Goal: Transaction & Acquisition: Purchase product/service

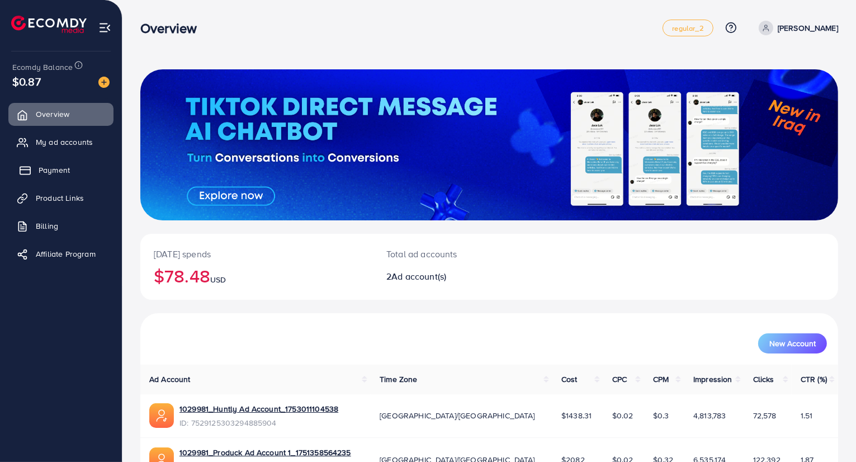
click at [54, 166] on span "Payment" at bounding box center [54, 169] width 31 height 11
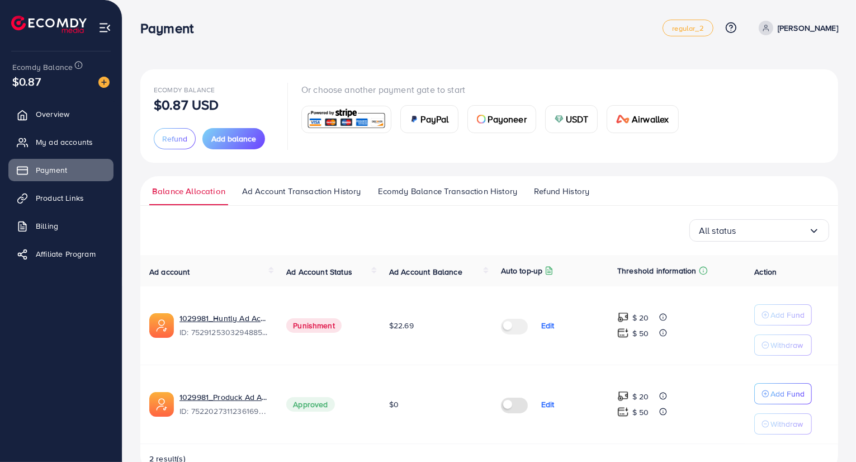
click at [573, 121] on span "USDT" at bounding box center [577, 118] width 23 height 13
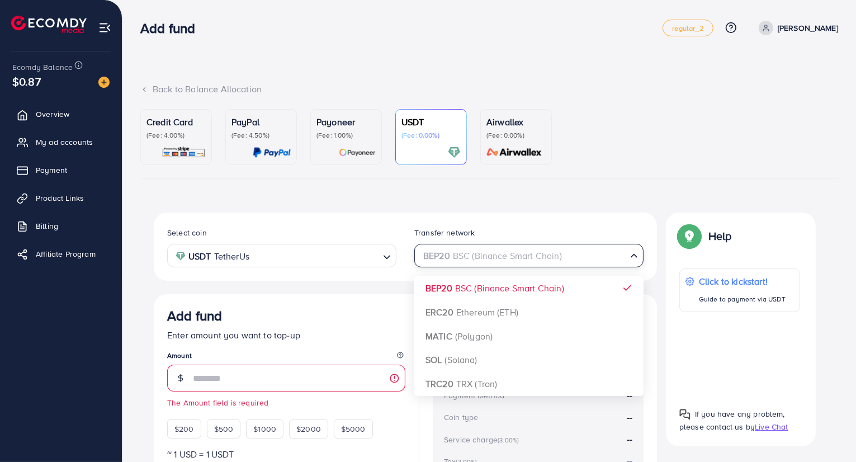
click at [465, 258] on div "BEP20 BSC (Binance Smart Chain)" at bounding box center [522, 255] width 209 height 20
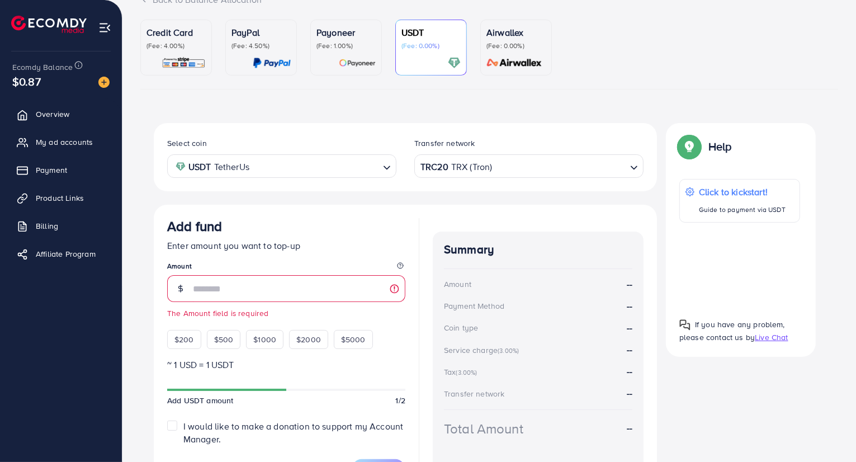
scroll to position [91, 0]
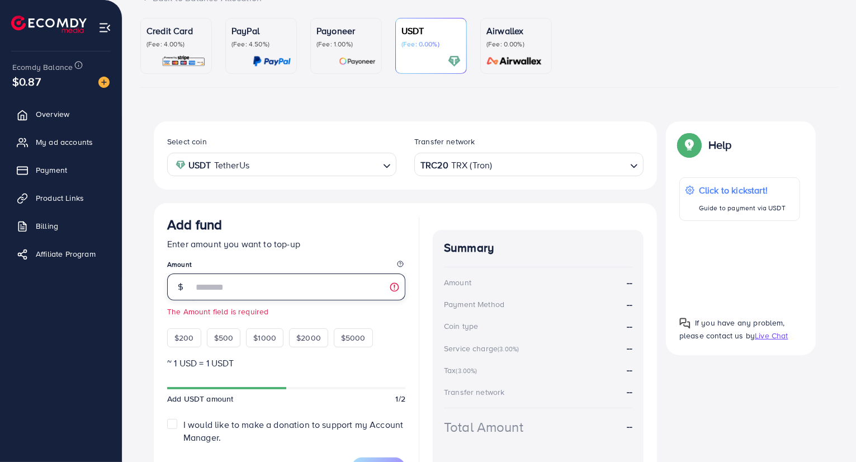
click at [334, 285] on input "number" at bounding box center [299, 286] width 213 height 27
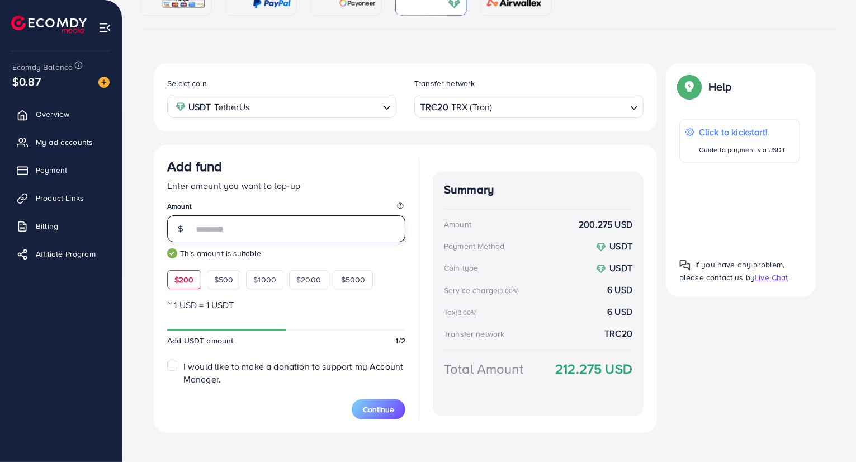
scroll to position [160, 0]
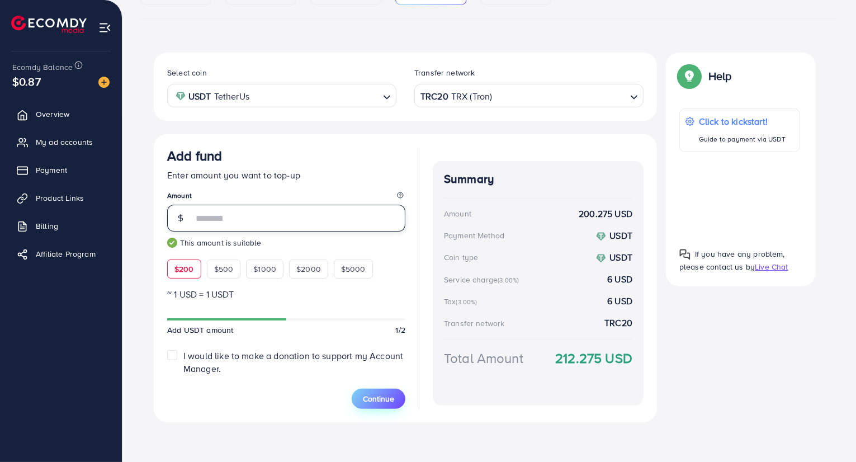
type input "***"
click at [380, 395] on span "Continue" at bounding box center [378, 398] width 31 height 11
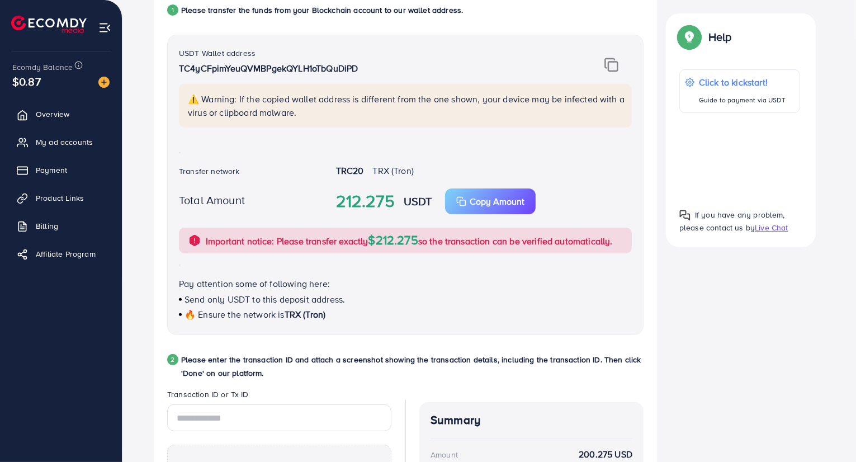
scroll to position [247, 0]
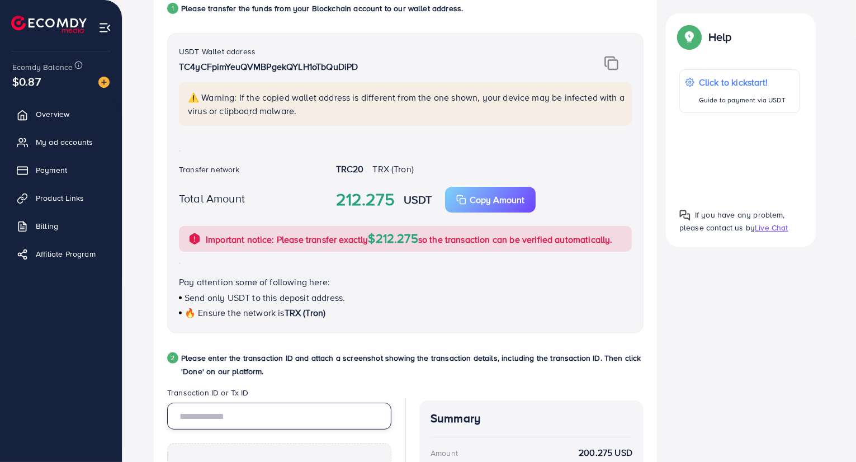
click at [262, 428] on input "text" at bounding box center [279, 416] width 224 height 27
paste input "**********"
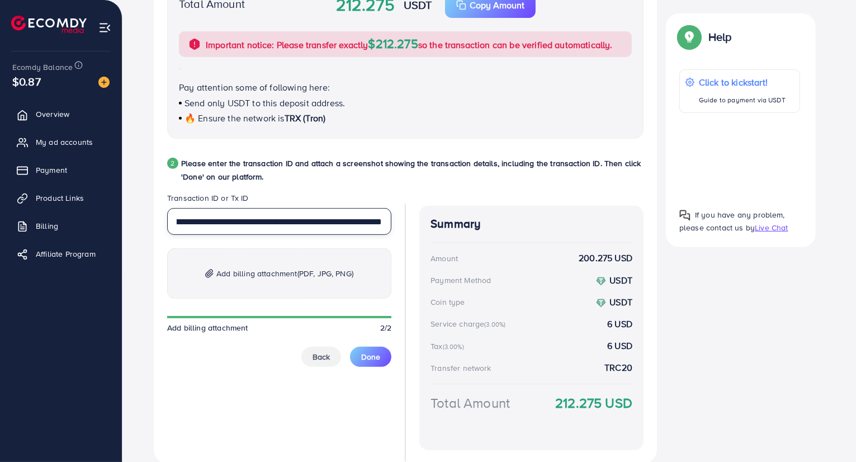
scroll to position [484, 0]
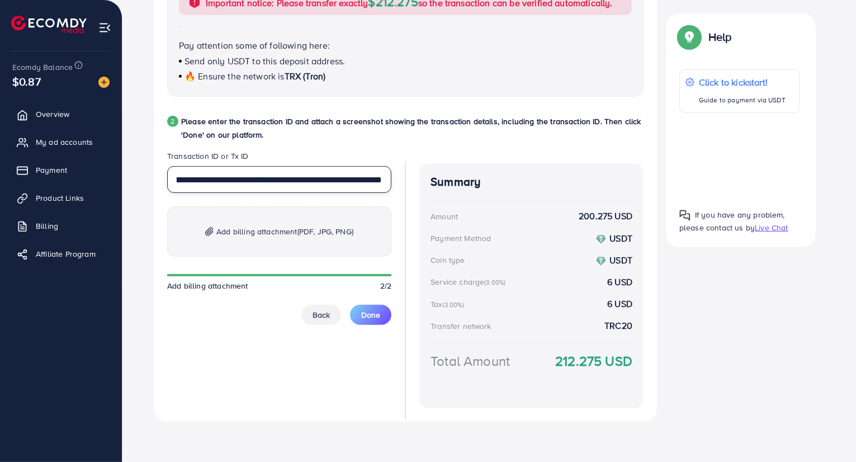
type input "**********"
click at [304, 232] on span "(PDF, JPG, PNG)" at bounding box center [326, 231] width 56 height 11
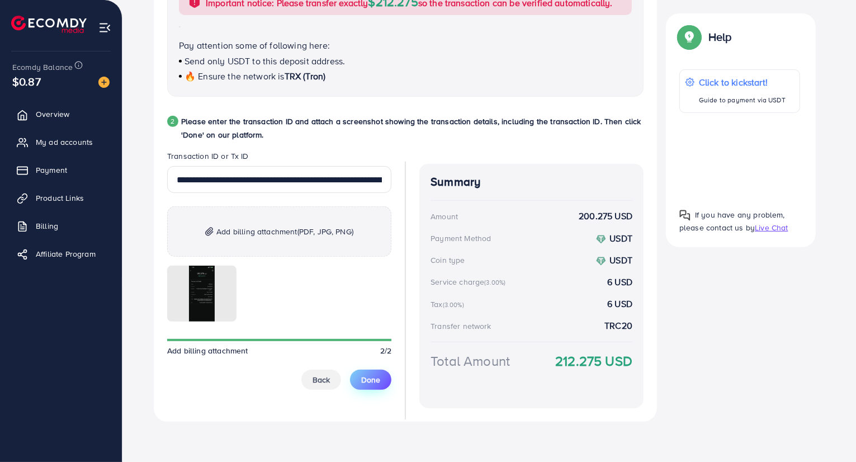
click at [382, 384] on button "Done" at bounding box center [370, 380] width 41 height 20
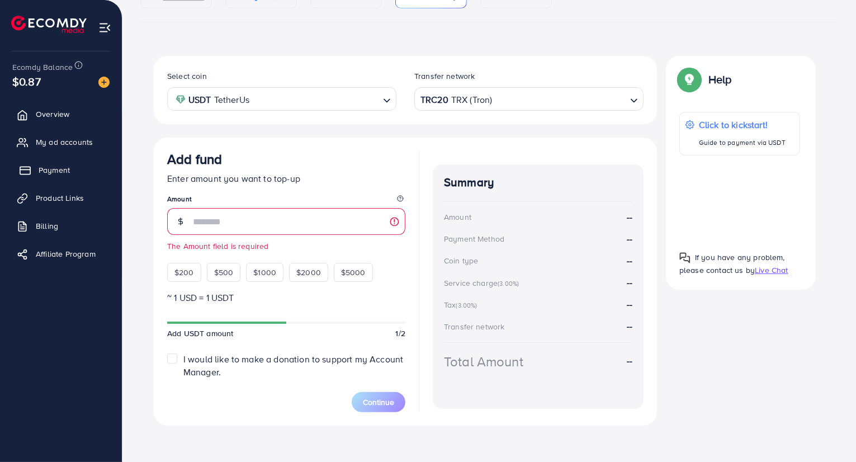
click at [50, 166] on span "Payment" at bounding box center [54, 169] width 31 height 11
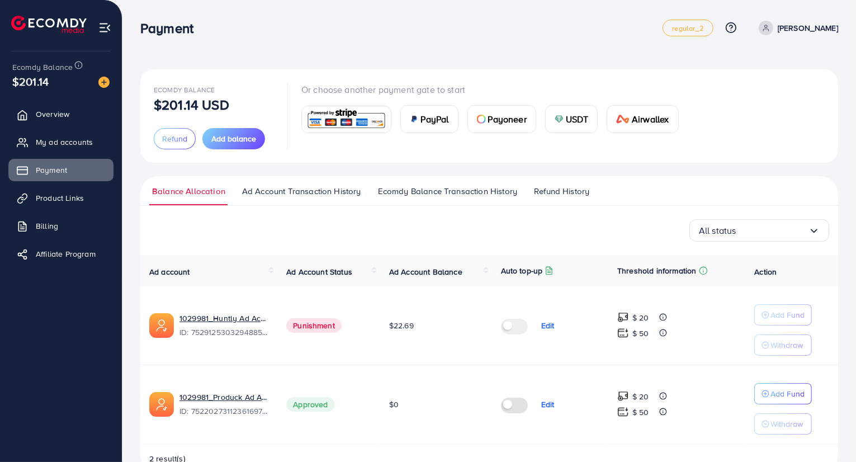
scroll to position [28, 0]
